Goal: Task Accomplishment & Management: Manage account settings

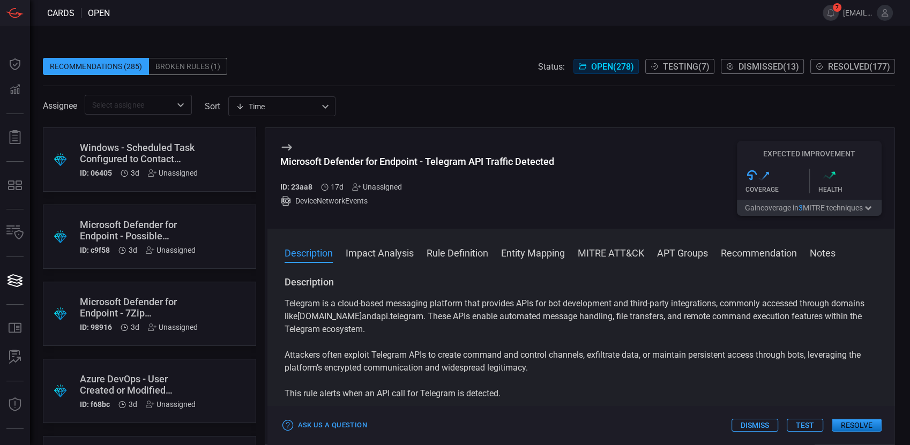
click at [884, 10] on icon at bounding box center [885, 13] width 10 height 10
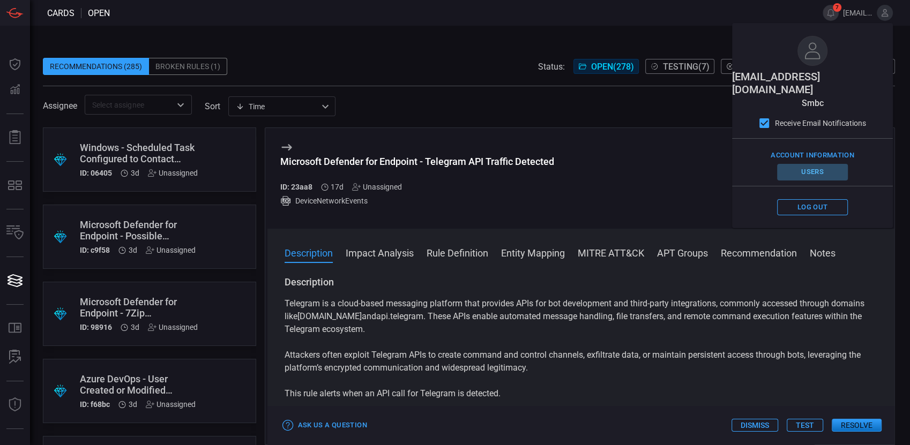
click at [808, 164] on button "Users" at bounding box center [812, 172] width 71 height 17
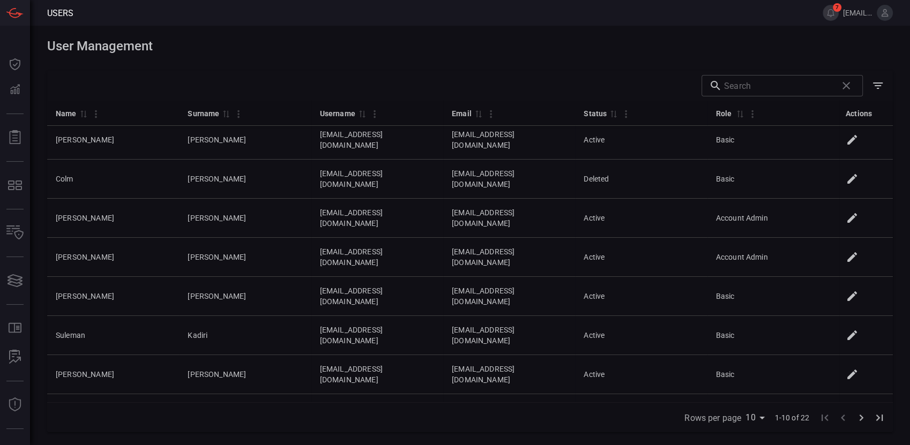
scroll to position [7, 0]
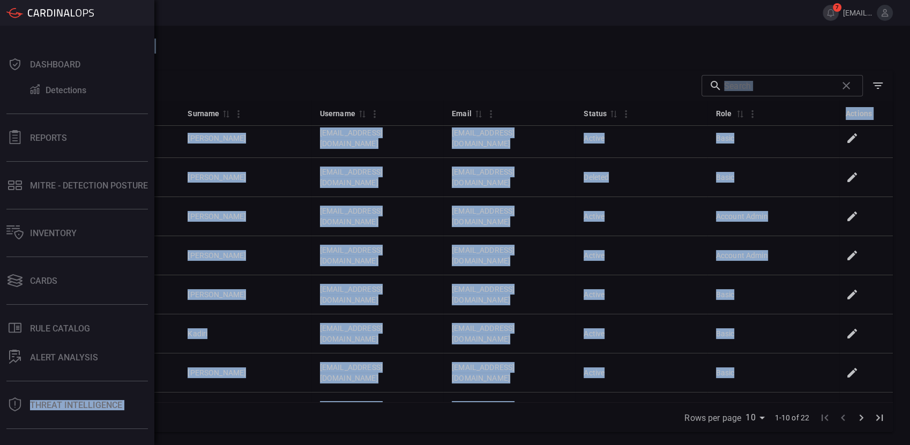
drag, startPoint x: 111, startPoint y: 391, endPoint x: 24, endPoint y: 390, distance: 87.3
click at [24, 390] on div "Users 7 [EMAIL_ADDRESS][DOMAIN_NAME] Dashboard Detections Reports MITRE - Detec…" at bounding box center [455, 222] width 910 height 445
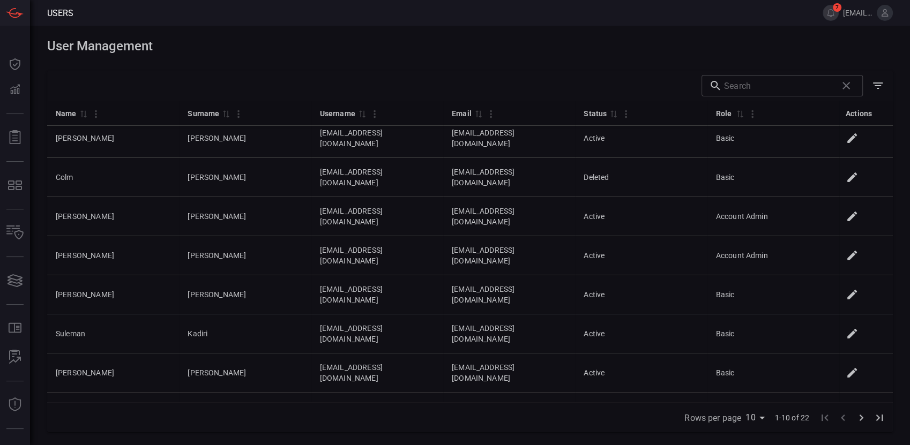
click at [270, 418] on div "Rows per page 10 10 1-10 of 22" at bounding box center [469, 417] width 845 height 30
drag, startPoint x: 383, startPoint y: 388, endPoint x: 272, endPoint y: 383, distance: 111.5
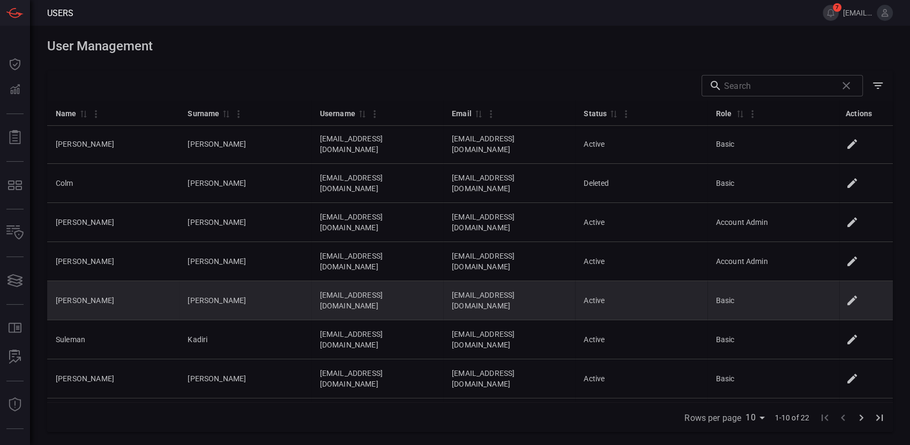
scroll to position [0, 0]
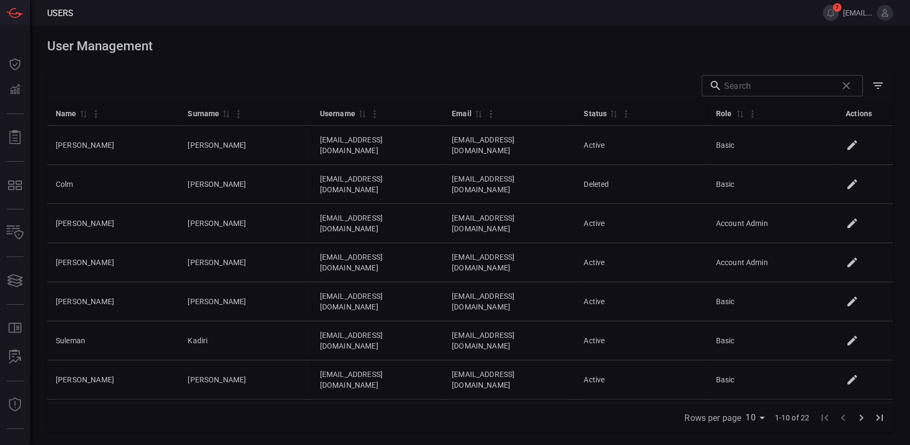
click at [883, 12] on icon at bounding box center [884, 13] width 7 height 8
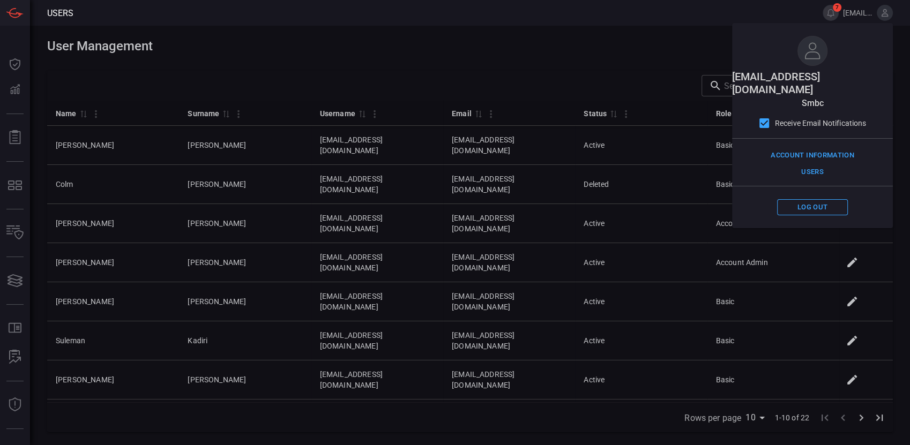
click at [857, 12] on span "[EMAIL_ADDRESS][DOMAIN_NAME]" at bounding box center [857, 13] width 29 height 9
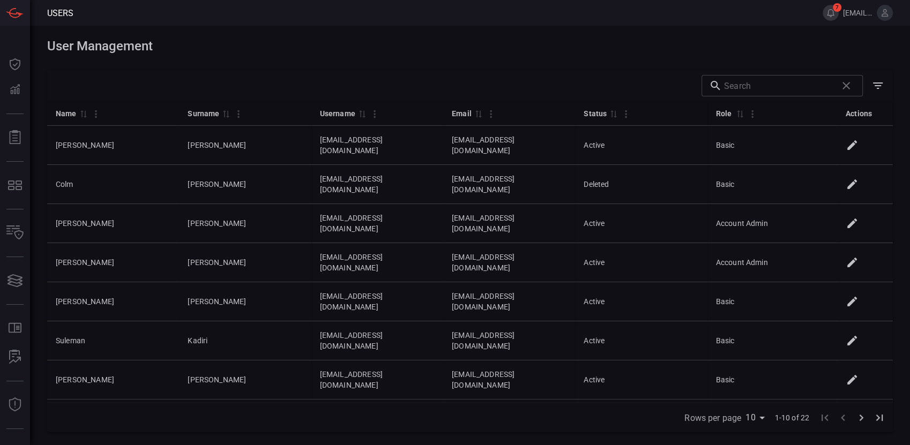
click at [836, 12] on button "7" at bounding box center [830, 13] width 16 height 16
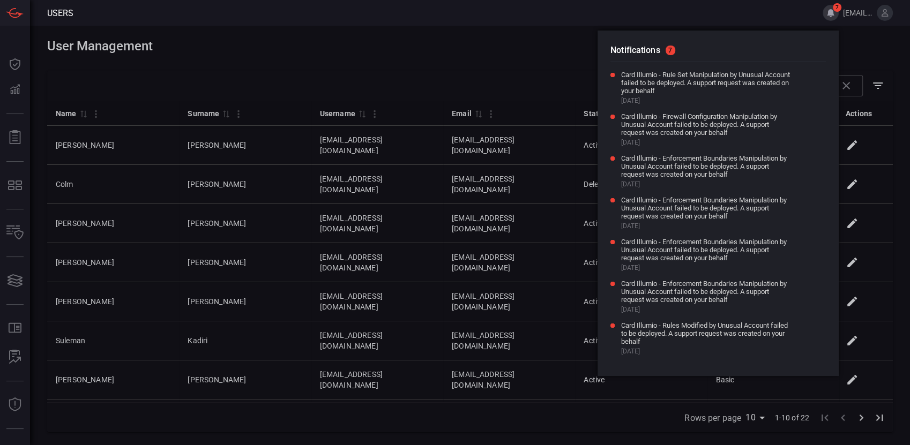
click at [854, 12] on span "[EMAIL_ADDRESS][DOMAIN_NAME]" at bounding box center [857, 13] width 29 height 9
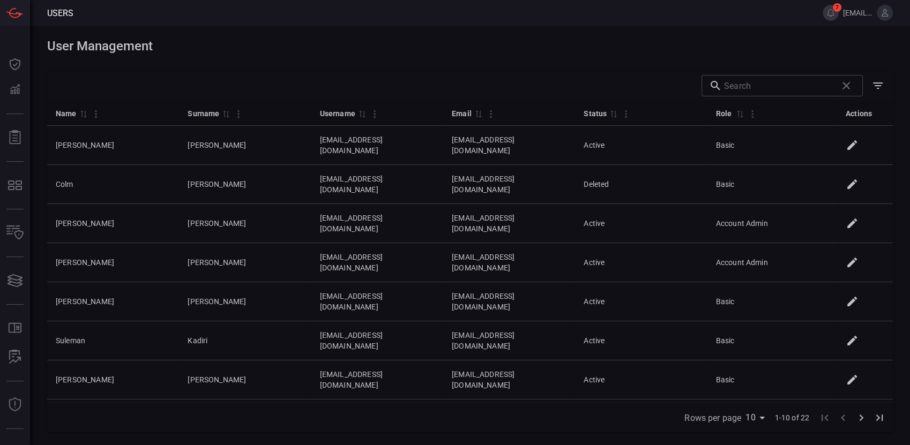
click at [854, 12] on span "[EMAIL_ADDRESS][DOMAIN_NAME]" at bounding box center [857, 13] width 29 height 9
click at [885, 17] on icon at bounding box center [885, 13] width 10 height 10
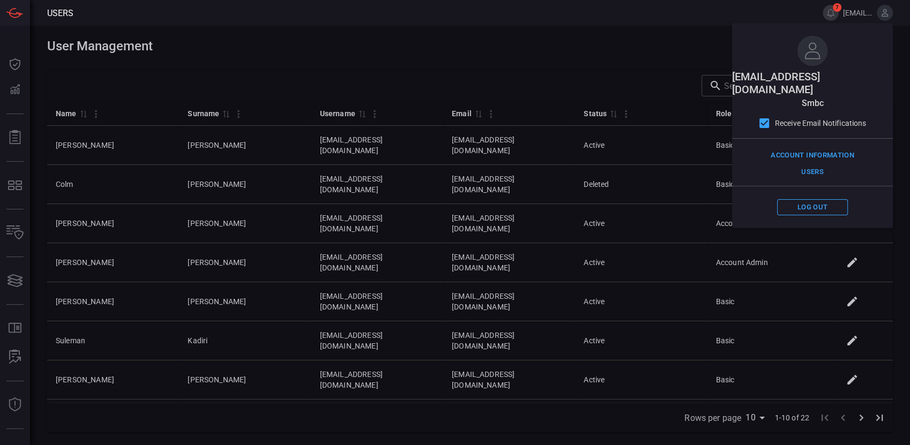
click at [633, 47] on h1 "User Management" at bounding box center [469, 46] width 845 height 15
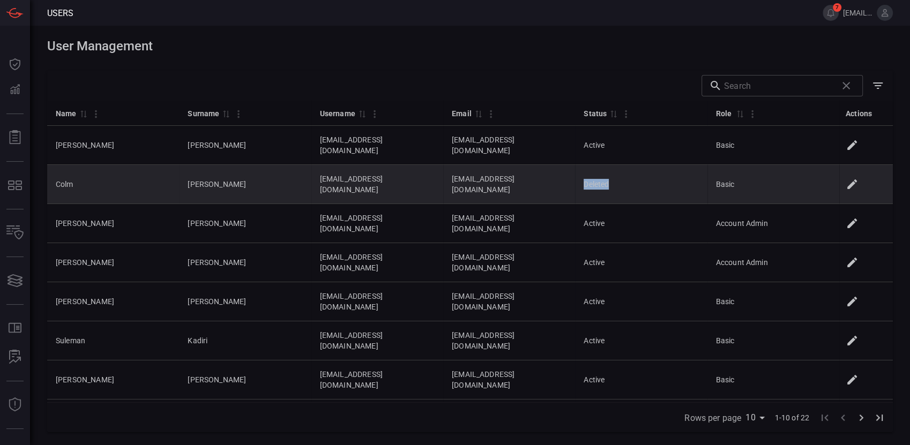
drag, startPoint x: 664, startPoint y: 168, endPoint x: 635, endPoint y: 168, distance: 28.9
click at [635, 168] on td "Deleted" at bounding box center [641, 184] width 132 height 39
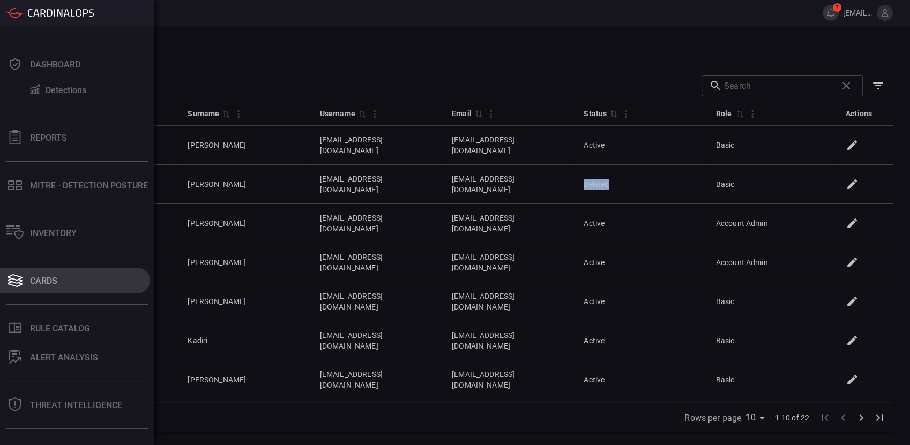
click at [46, 276] on div "Cards" at bounding box center [43, 281] width 27 height 10
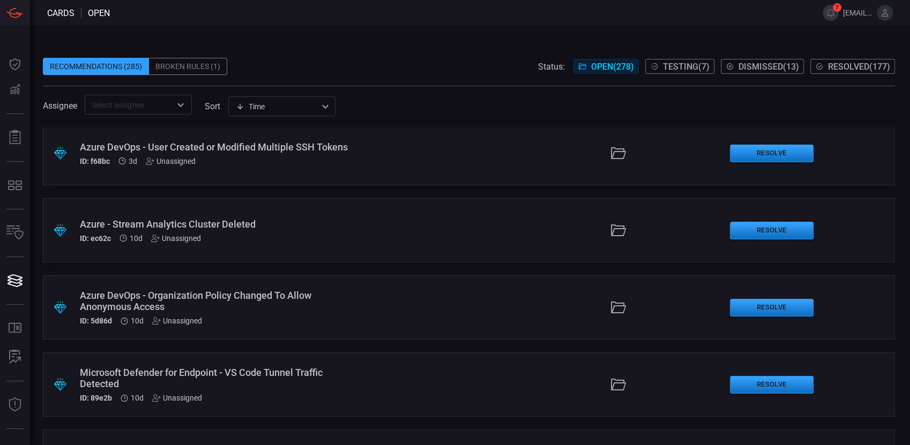
scroll to position [297, 0]
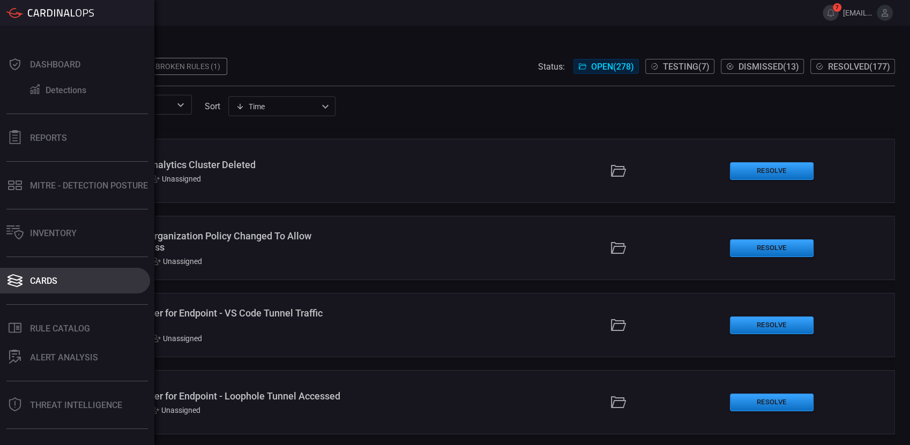
click at [44, 278] on div "Cards" at bounding box center [43, 281] width 27 height 10
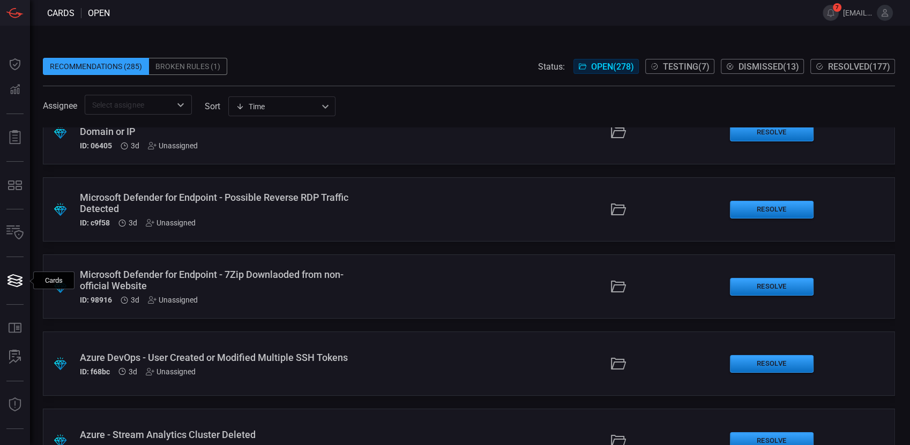
scroll to position [0, 0]
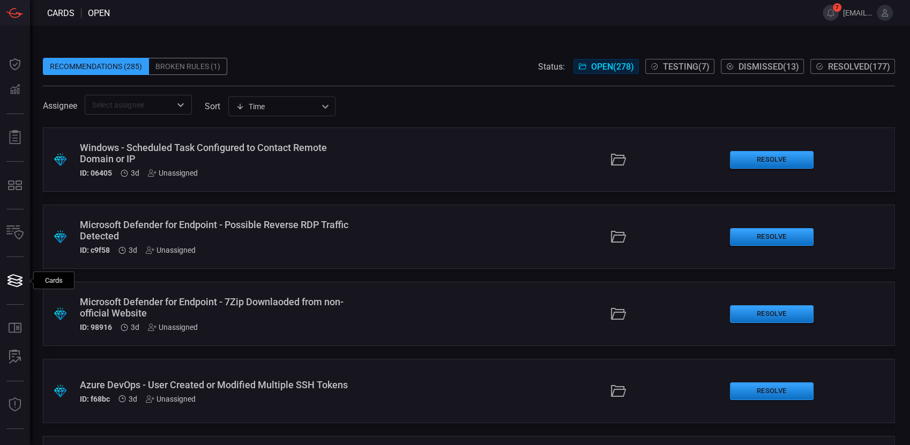
click at [883, 10] on icon at bounding box center [885, 13] width 10 height 10
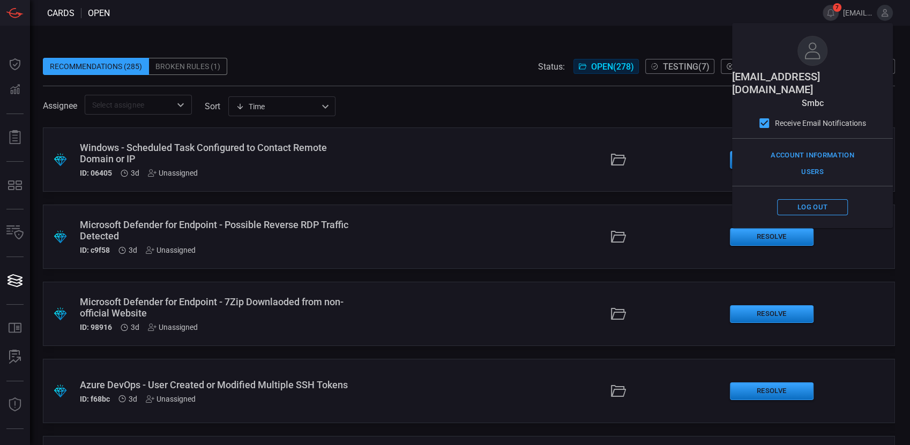
click at [636, 28] on div "Recommendations (285) Broken Rules (1) Status: Open ( 278 ) Testing ( 7 ) Dismi…" at bounding box center [470, 235] width 880 height 419
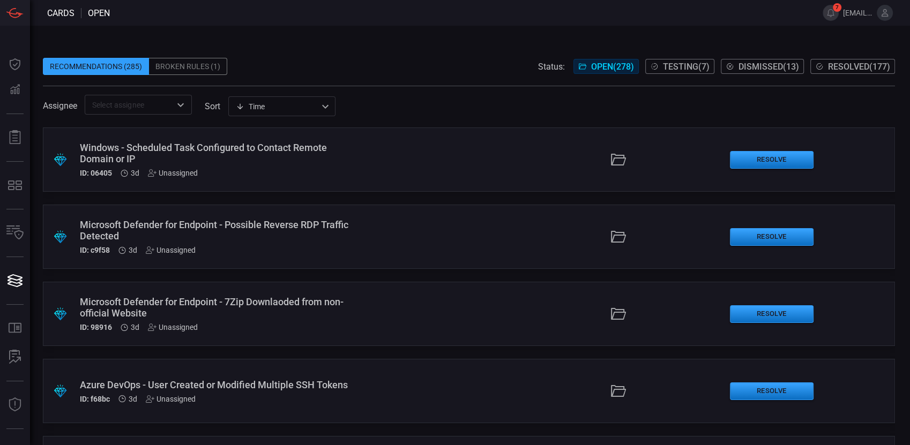
click at [885, 14] on icon at bounding box center [885, 13] width 10 height 10
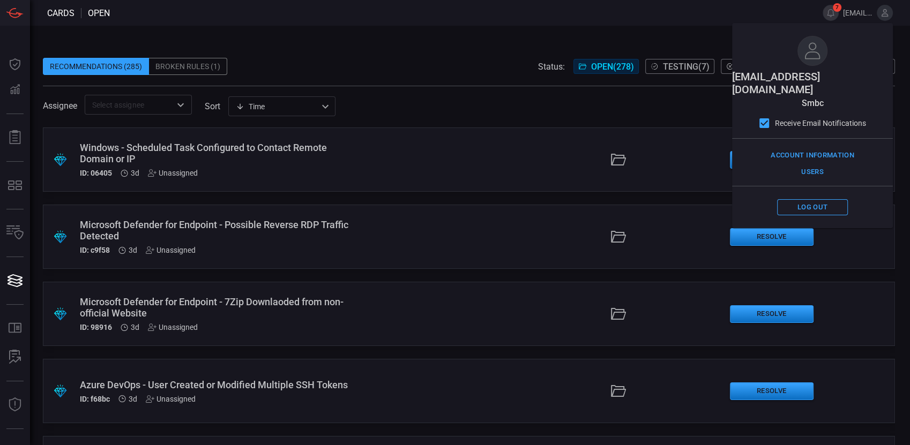
click at [362, 28] on div "Recommendations (285) Broken Rules (1) Status: Open ( 278 ) Testing ( 7 ) Dismi…" at bounding box center [470, 235] width 880 height 419
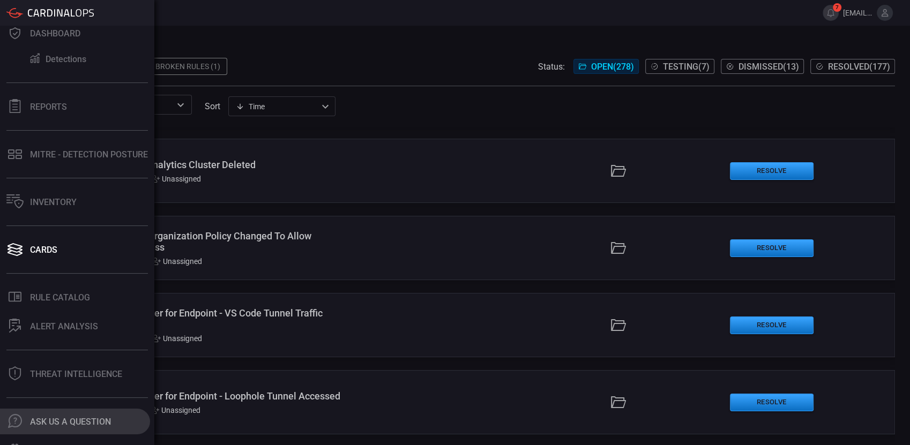
scroll to position [49, 0]
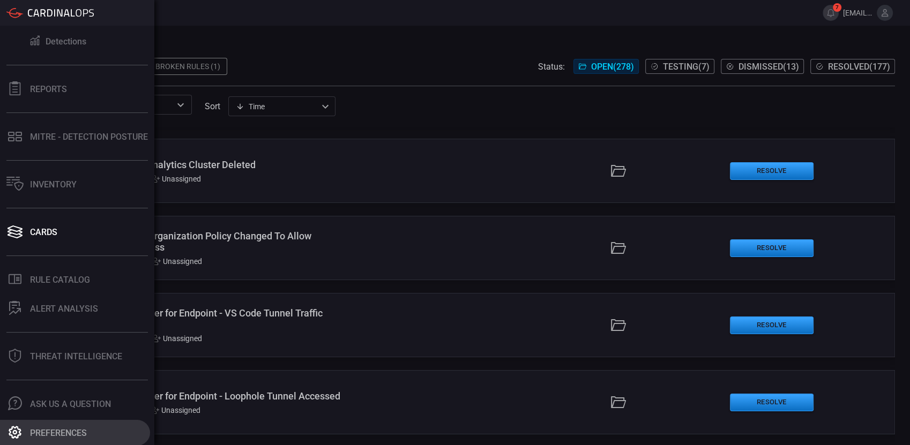
click at [41, 431] on div "Preferences" at bounding box center [58, 433] width 57 height 10
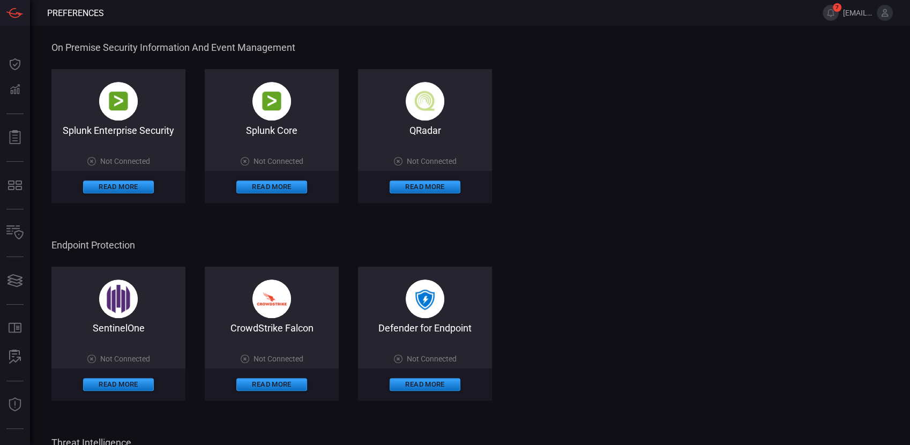
scroll to position [536, 0]
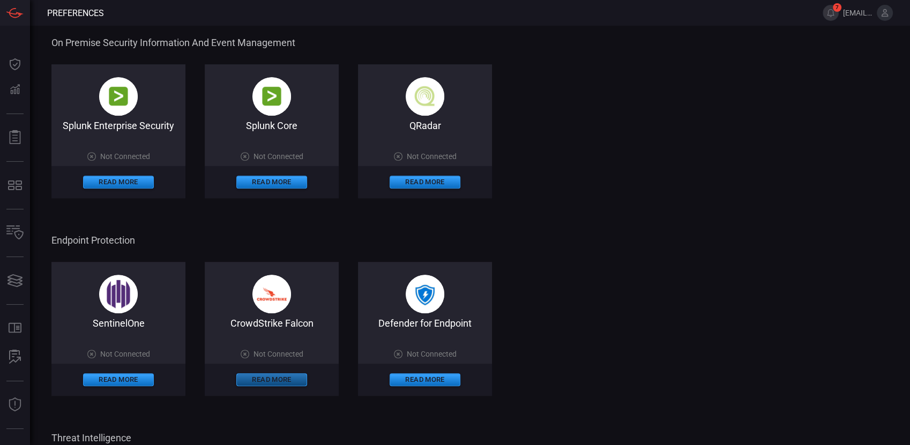
click at [279, 381] on button "Read More" at bounding box center [271, 379] width 71 height 13
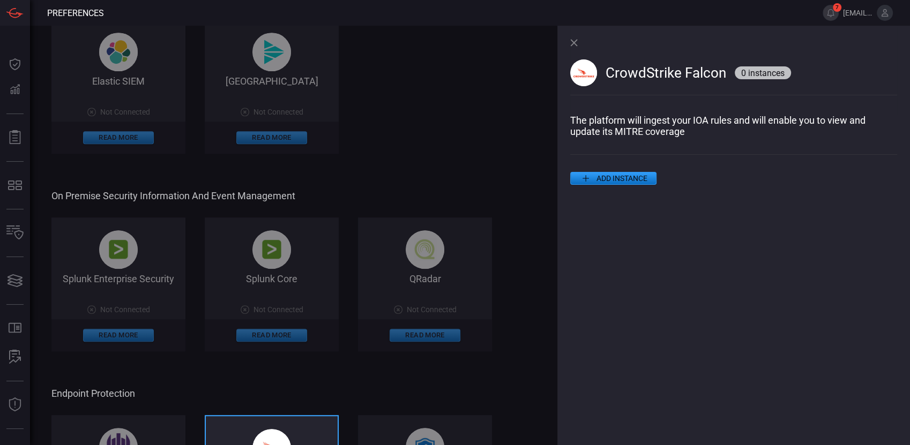
click at [574, 38] on div "CrowdStrike Falcon 0 instances" at bounding box center [733, 70] width 327 height 89
click at [572, 41] on icon at bounding box center [573, 42] width 7 height 7
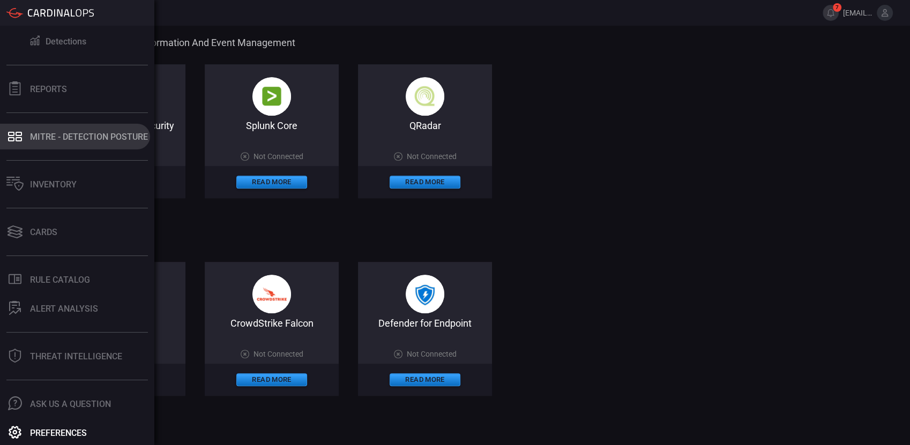
click at [55, 132] on div "MITRE - Detection Posture" at bounding box center [89, 137] width 118 height 10
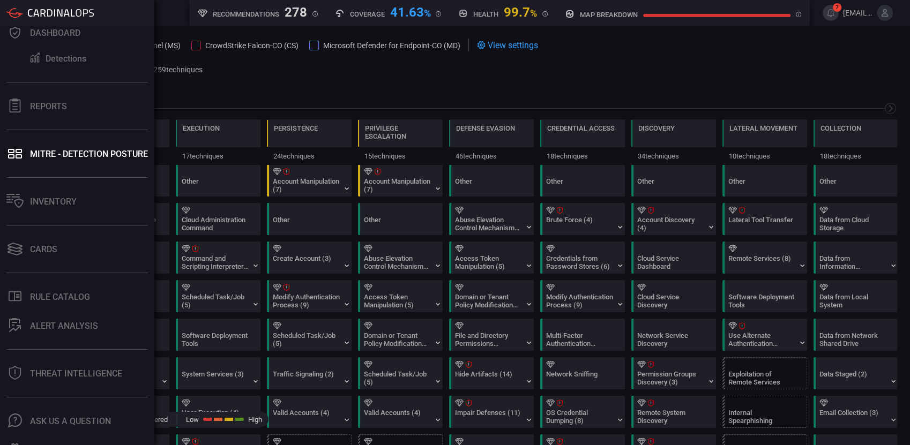
scroll to position [49, 0]
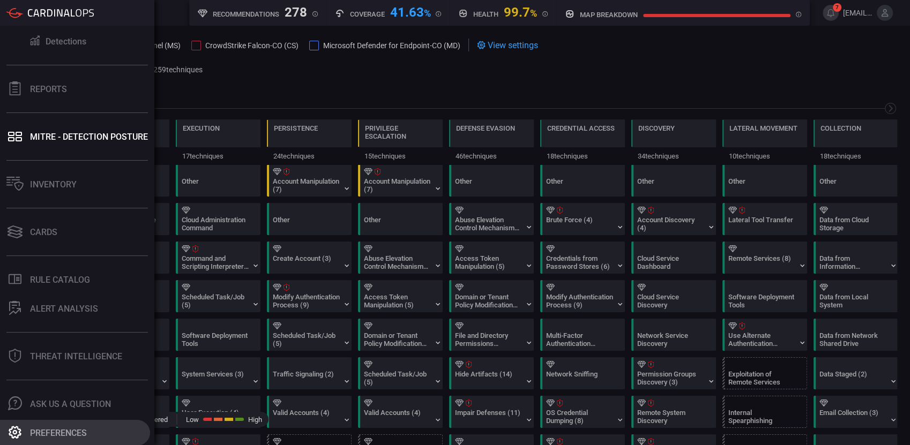
click at [65, 429] on div "Preferences" at bounding box center [58, 433] width 57 height 10
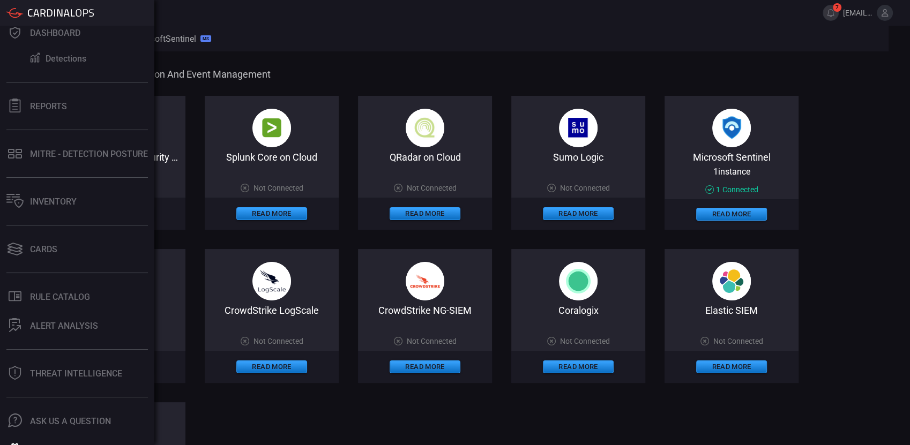
scroll to position [49, 0]
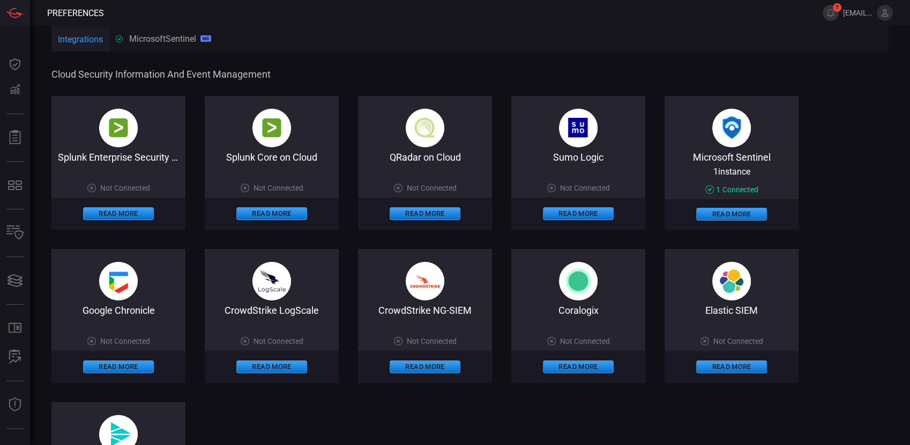
click at [159, 36] on div "MicrosoftSentinel MS" at bounding box center [163, 39] width 95 height 10
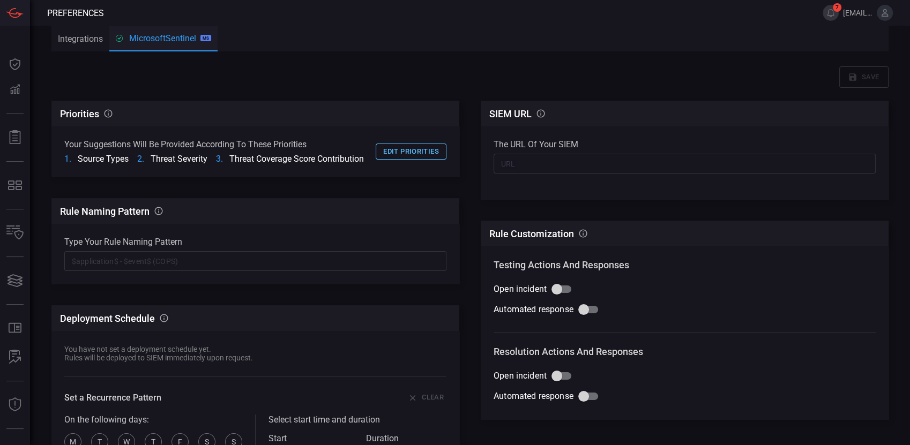
click at [408, 159] on button "Edit priorities" at bounding box center [411, 152] width 71 height 17
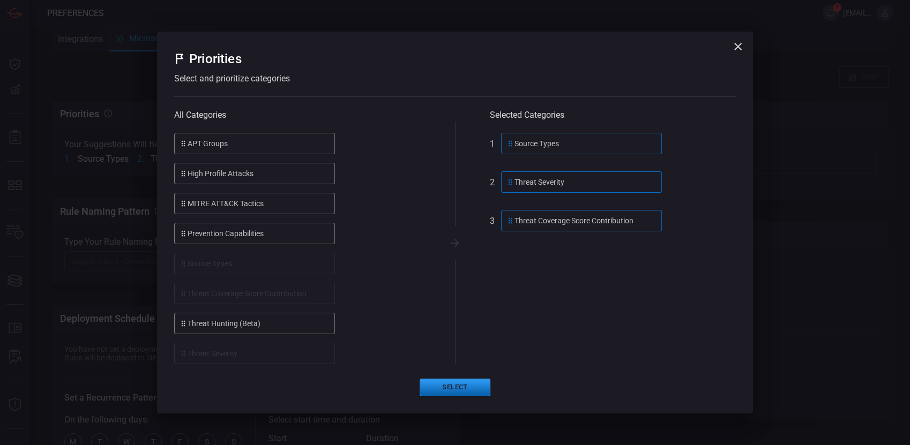
click at [460, 388] on button "Select" at bounding box center [454, 388] width 71 height 18
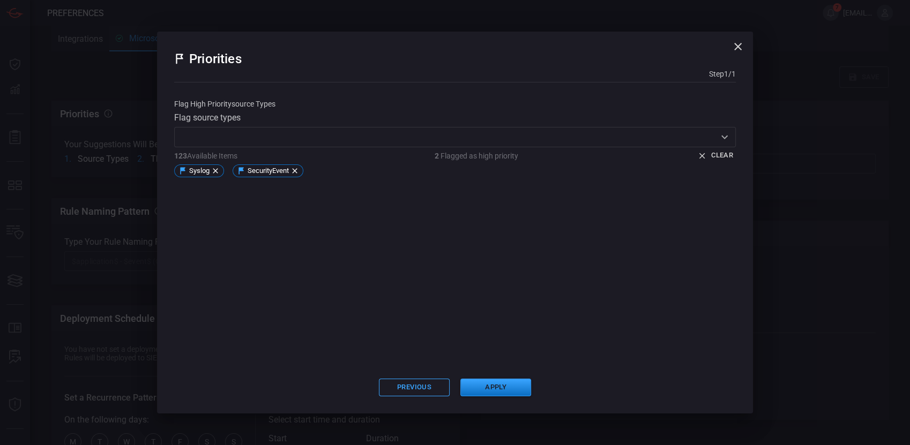
click at [737, 44] on icon "button" at bounding box center [737, 46] width 13 height 13
